Goal: Check status: Check status

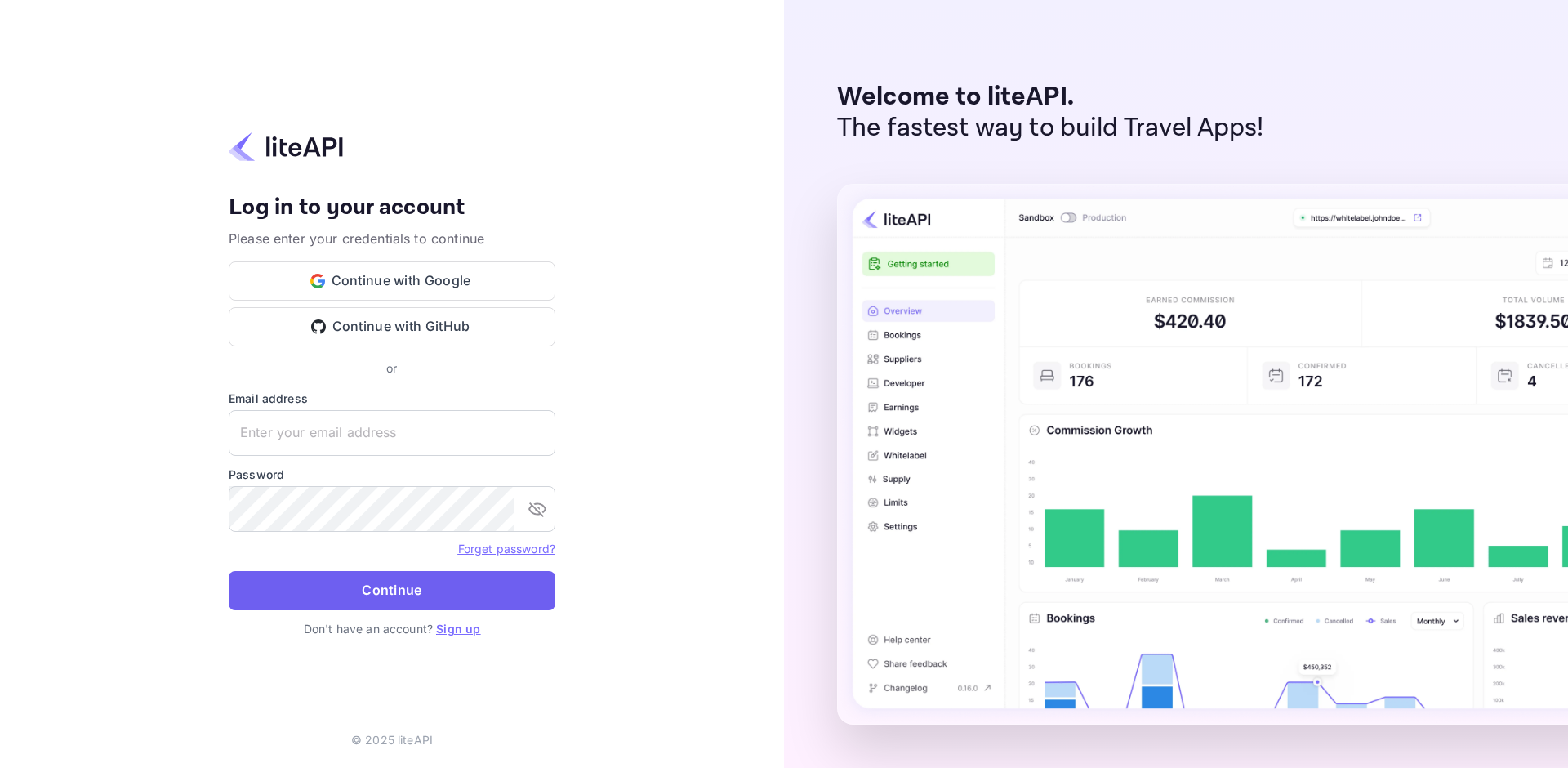
type input "[EMAIL_ADDRESS][DOMAIN_NAME]"
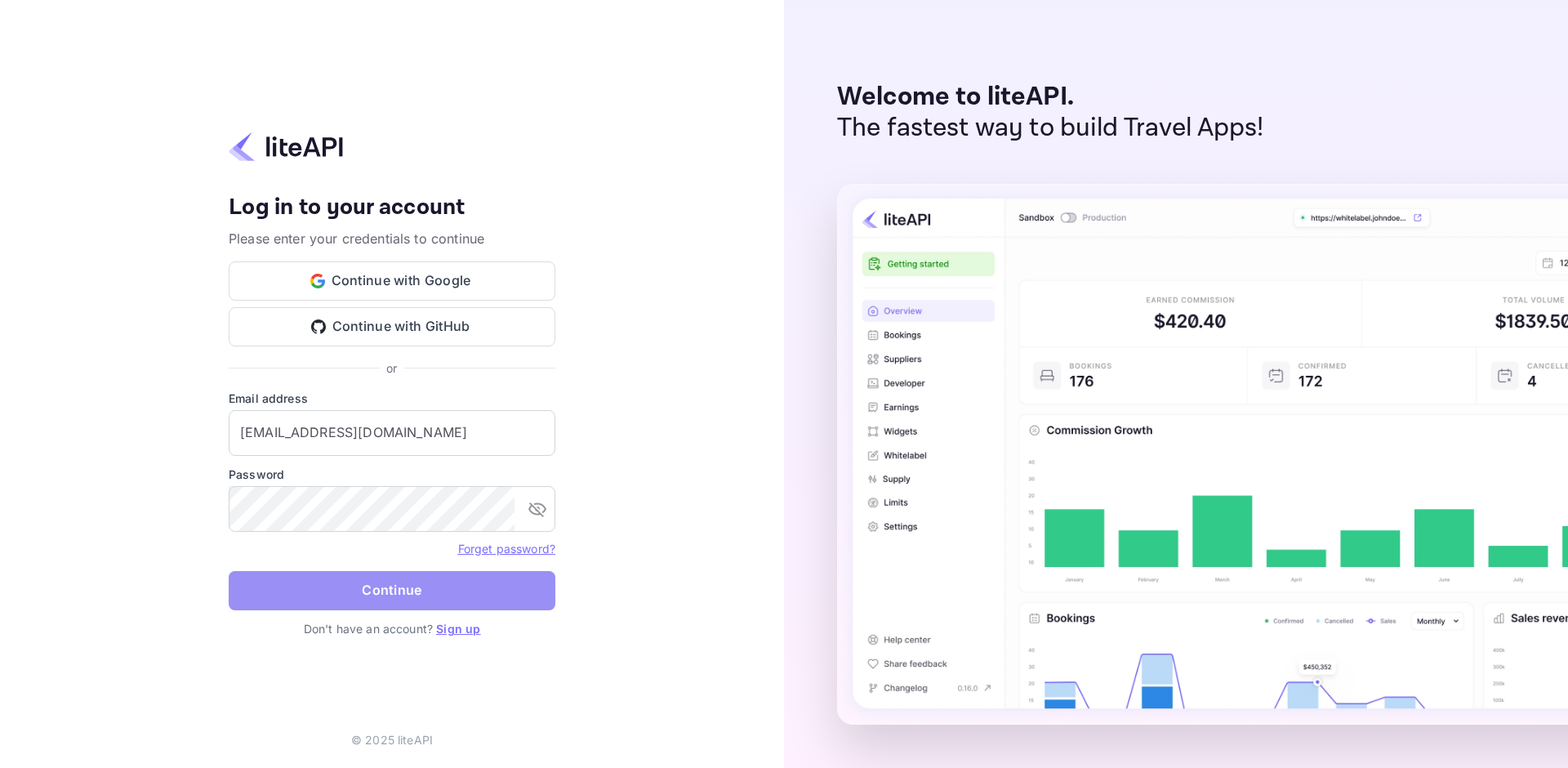
click at [326, 588] on button "Continue" at bounding box center [392, 591] width 326 height 39
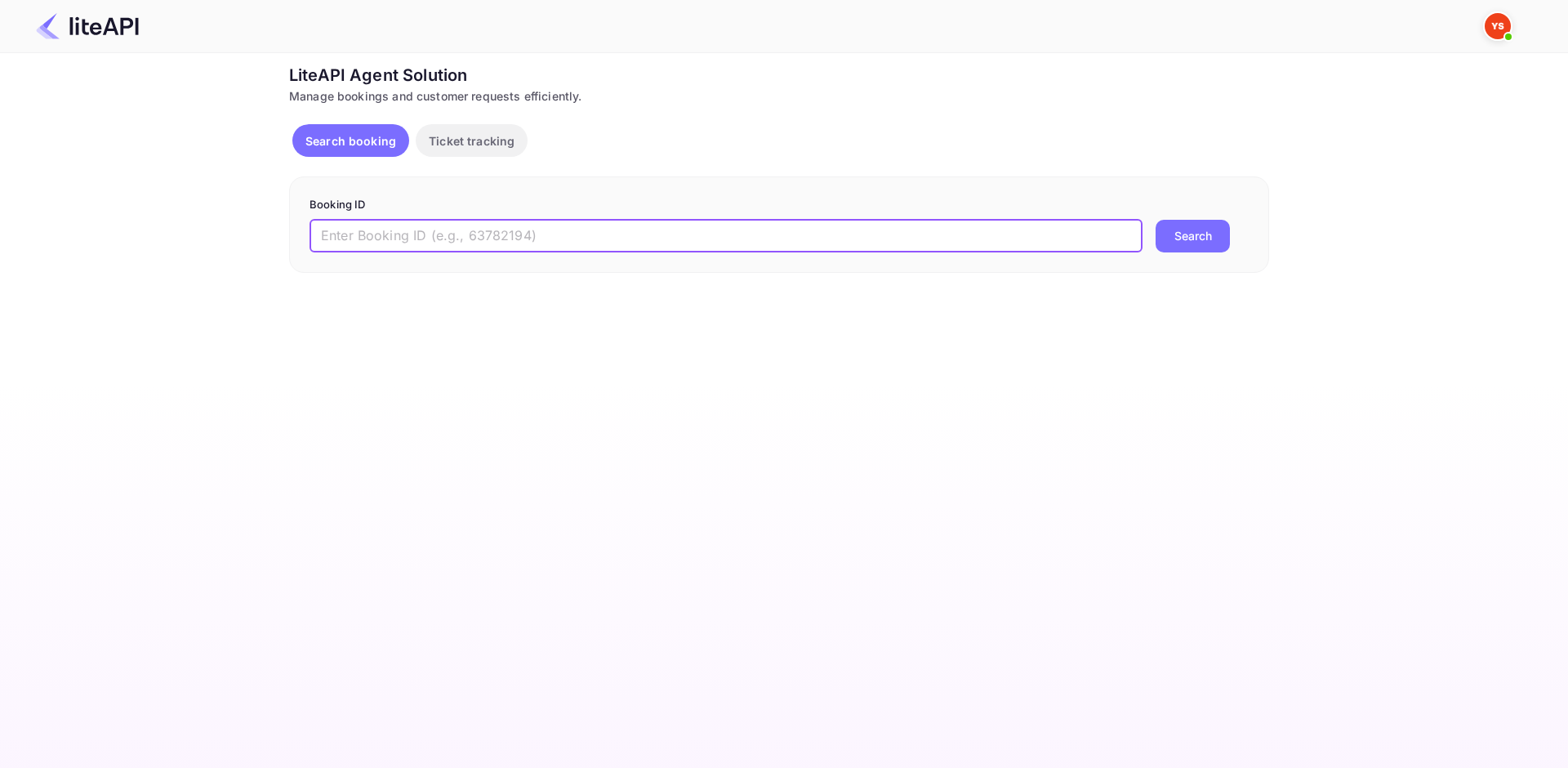
click at [463, 242] on input "text" at bounding box center [727, 236] width 833 height 33
paste input "9139875"
type input "9139875"
click at [1193, 231] on button "Search" at bounding box center [1192, 236] width 75 height 33
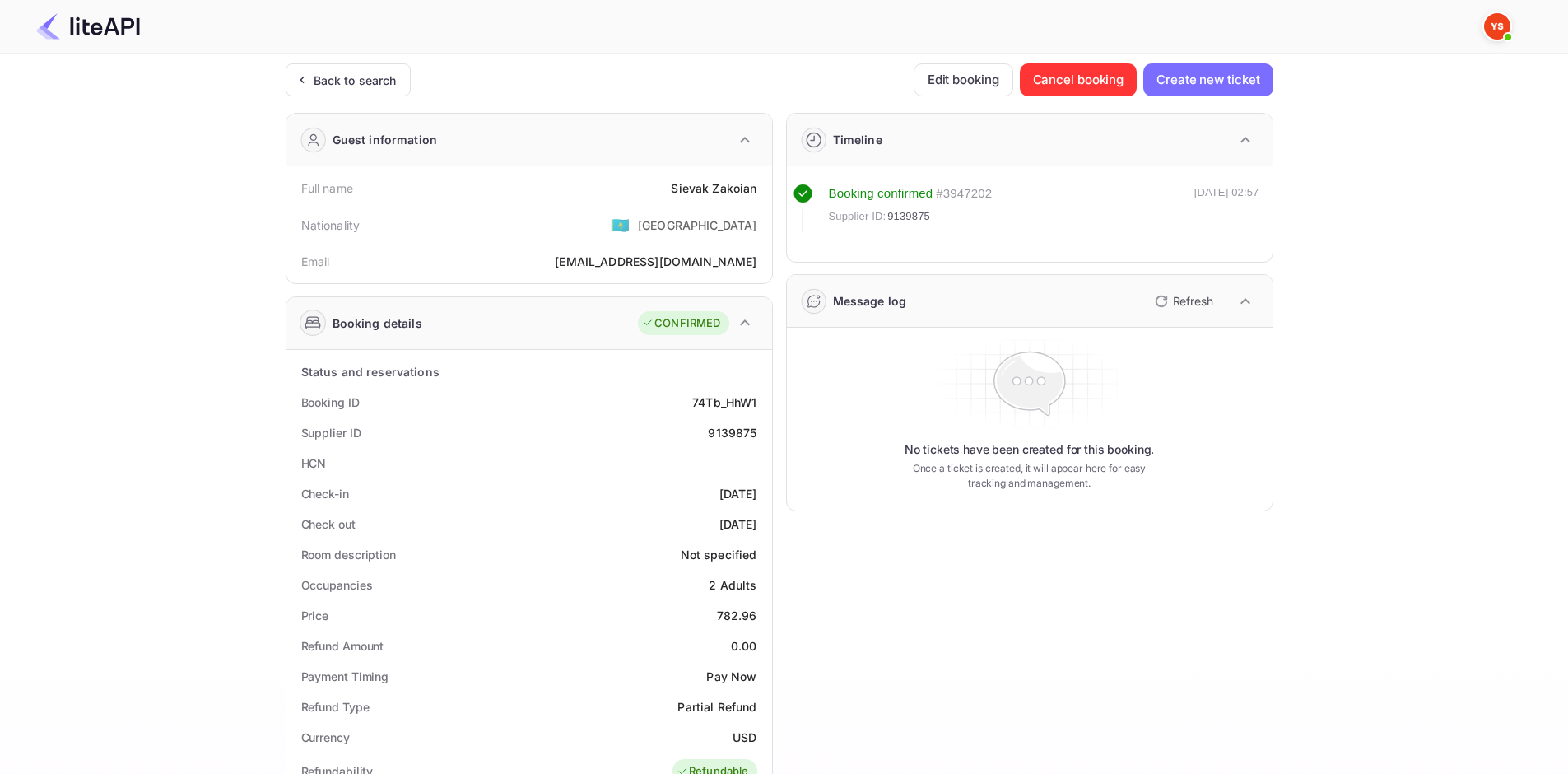
click at [695, 187] on div "[PERSON_NAME]" at bounding box center [714, 188] width 86 height 17
copy div "[PERSON_NAME]"
drag, startPoint x: 717, startPoint y: 609, endPoint x: 770, endPoint y: 614, distance: 53.2
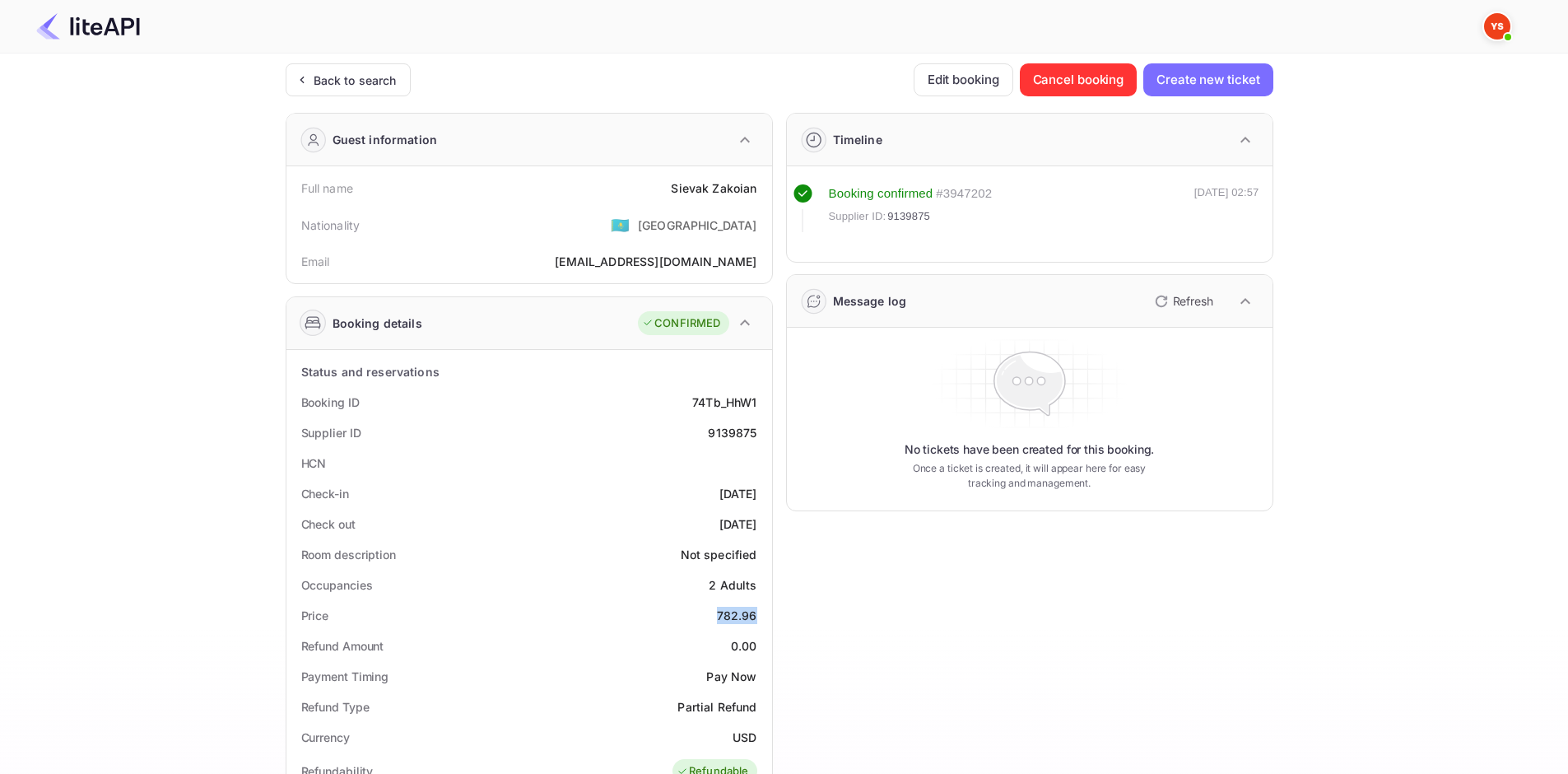
copy div "782.96"
